Goal: Navigation & Orientation: Find specific page/section

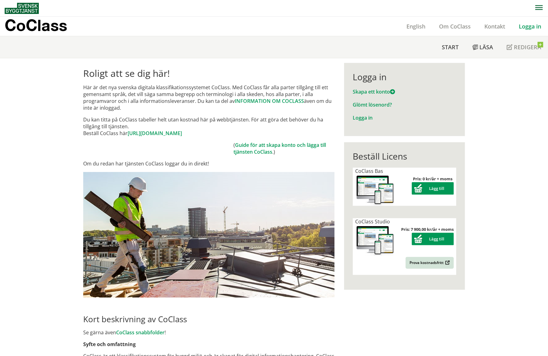
click at [530, 28] on link "Logga in" at bounding box center [530, 26] width 36 height 7
click at [529, 28] on link "Logga in" at bounding box center [530, 26] width 36 height 7
click at [528, 27] on link "Logga in" at bounding box center [530, 26] width 36 height 7
click at [364, 119] on link "Logga in" at bounding box center [362, 117] width 20 height 7
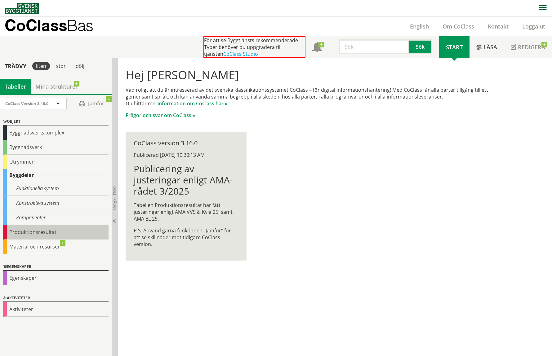
click at [31, 232] on div "Produktionsresultat" at bounding box center [55, 232] width 105 height 15
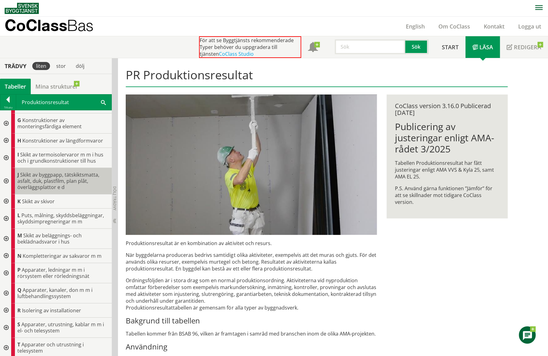
scroll to position [187, 0]
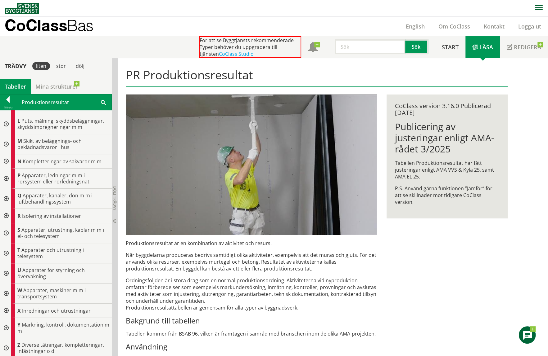
click at [5, 176] on div at bounding box center [5, 179] width 11 height 20
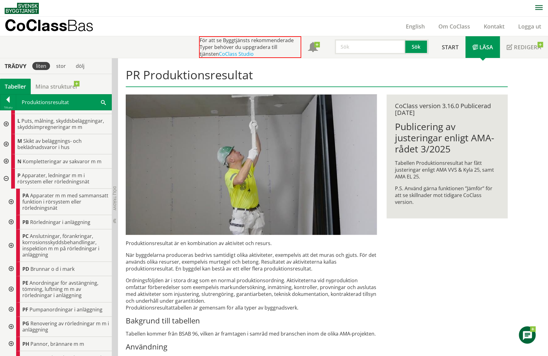
click at [11, 222] on div at bounding box center [10, 222] width 11 height 14
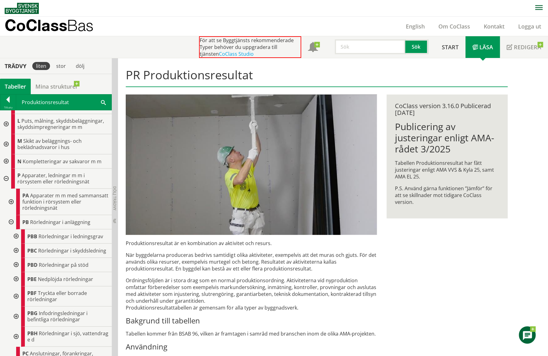
click at [17, 234] on div at bounding box center [15, 237] width 11 height 14
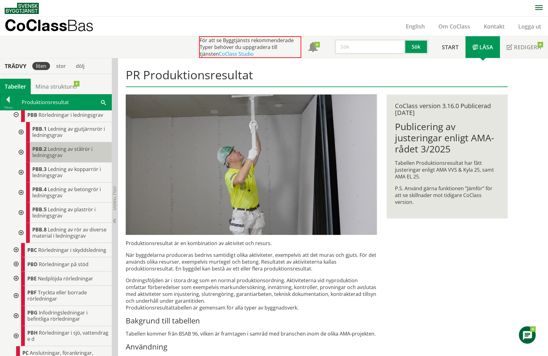
scroll to position [311, 0]
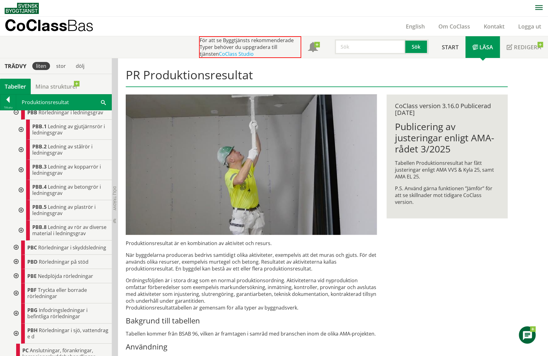
click at [20, 208] on div at bounding box center [20, 210] width 11 height 20
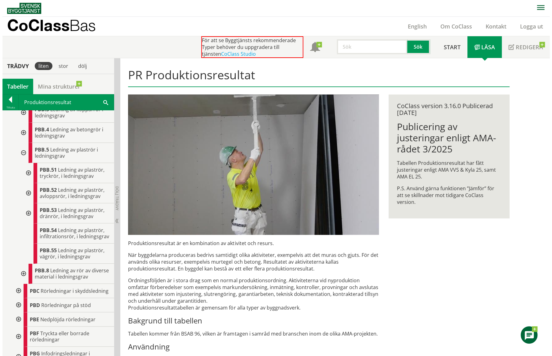
scroll to position [558, 0]
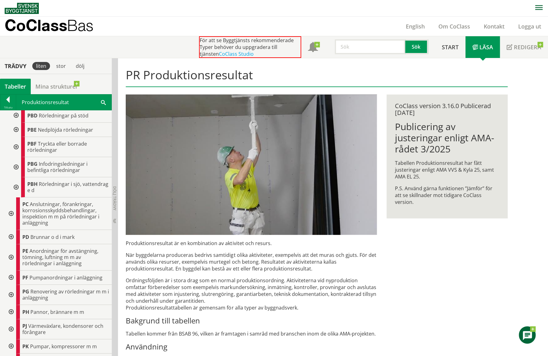
click at [17, 175] on div at bounding box center [15, 167] width 11 height 20
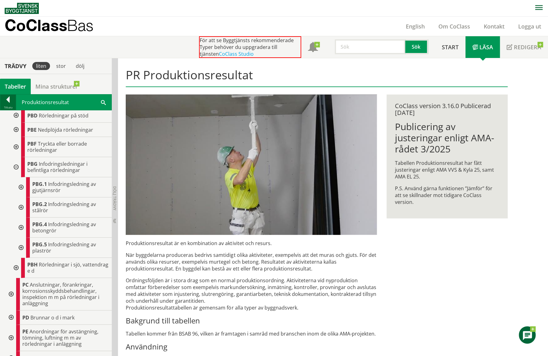
click at [8, 99] on div at bounding box center [8, 100] width 16 height 9
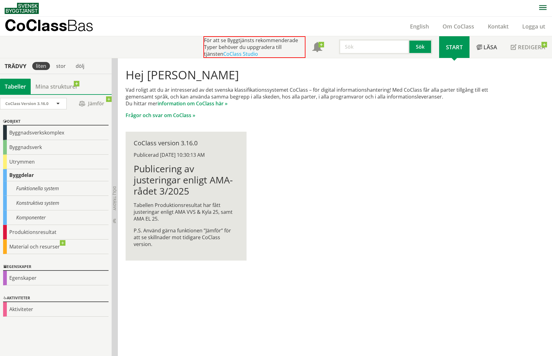
click at [378, 220] on div "Hej [PERSON_NAME] Vad roligt att du är intresserad av det svenska klassifikatio…" at bounding box center [316, 164] width 397 height 213
